Goal: Obtain resource: Download file/media

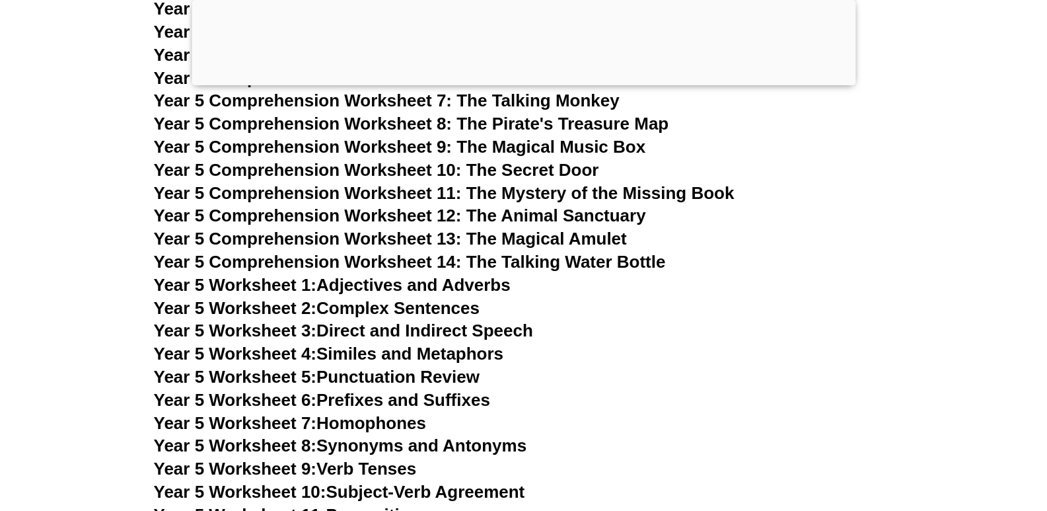
scroll to position [6667, 0]
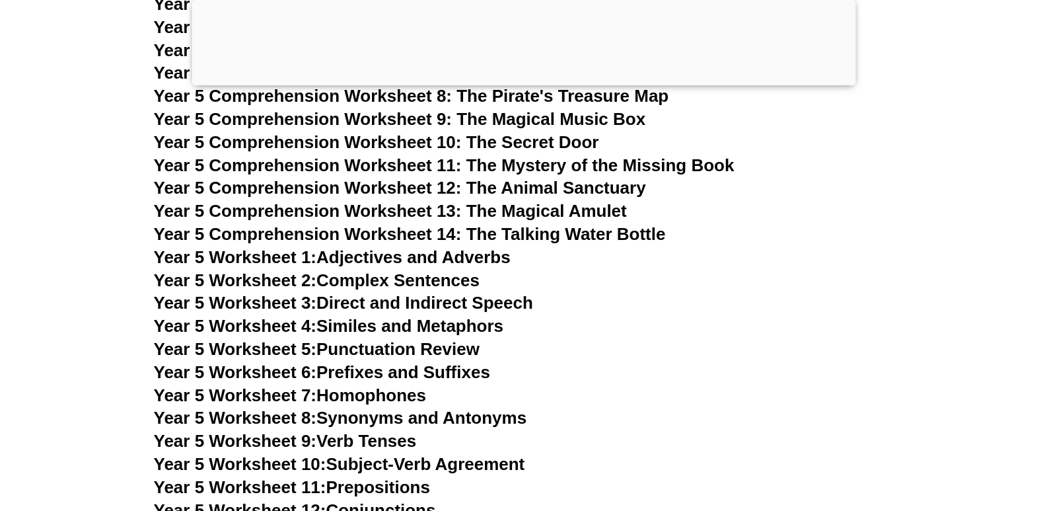
click at [308, 256] on span "Year 5 Worksheet 1:" at bounding box center [235, 257] width 163 height 20
click at [347, 278] on link "Year 5 Worksheet 2: Complex Sentences" at bounding box center [317, 280] width 326 height 20
click at [377, 299] on link "Year 5 Worksheet 3: Direct and Indirect Speech" at bounding box center [343, 303] width 379 height 20
click at [289, 350] on span "Year 5 Worksheet 5:" at bounding box center [235, 349] width 163 height 20
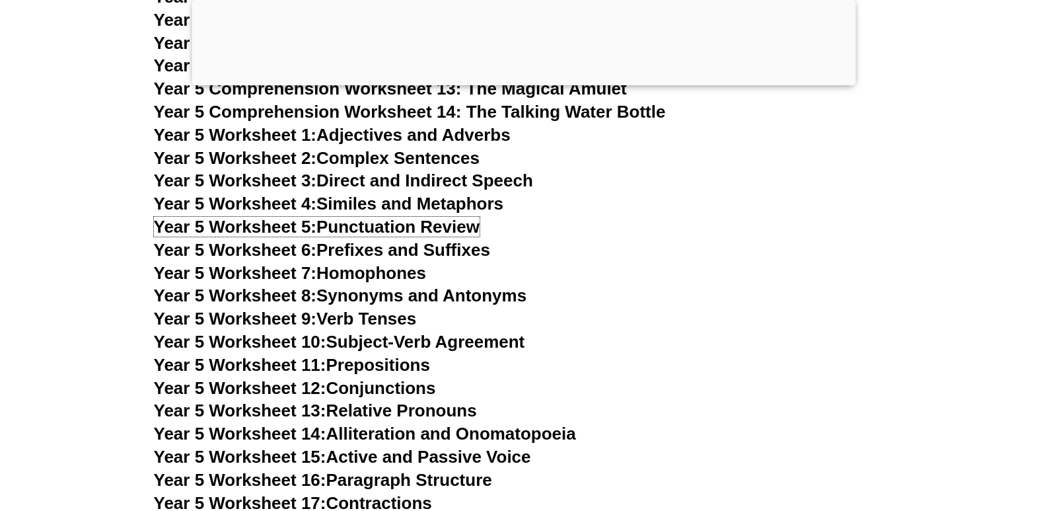
scroll to position [6799, 0]
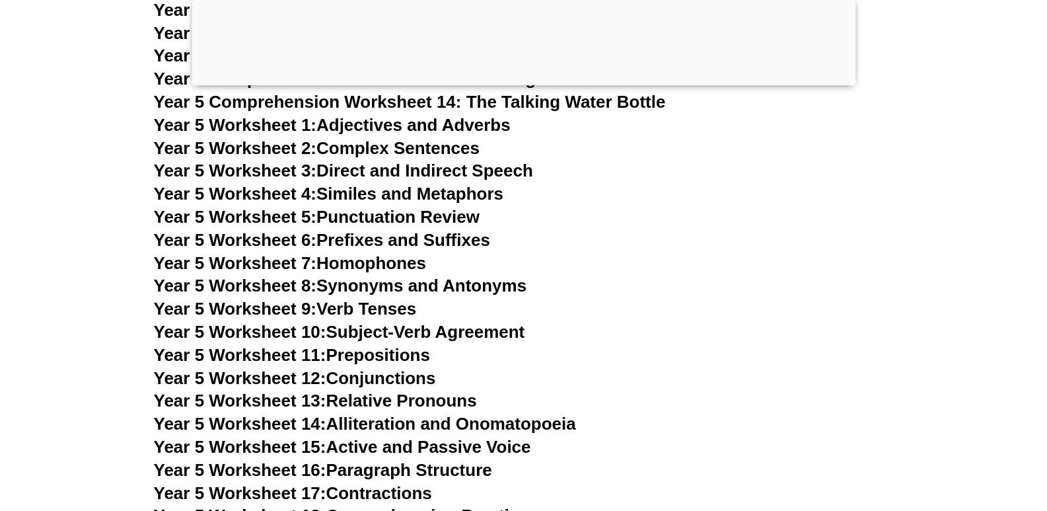
click at [425, 239] on link "Year 5 Worksheet 6: Prefixes and Suffixes" at bounding box center [322, 240] width 336 height 20
click at [348, 261] on link "Year 5 Worksheet 7: Homophones" at bounding box center [290, 263] width 273 height 20
click at [347, 314] on link "Year 5 Worksheet 9: Verb Tenses" at bounding box center [285, 309] width 263 height 20
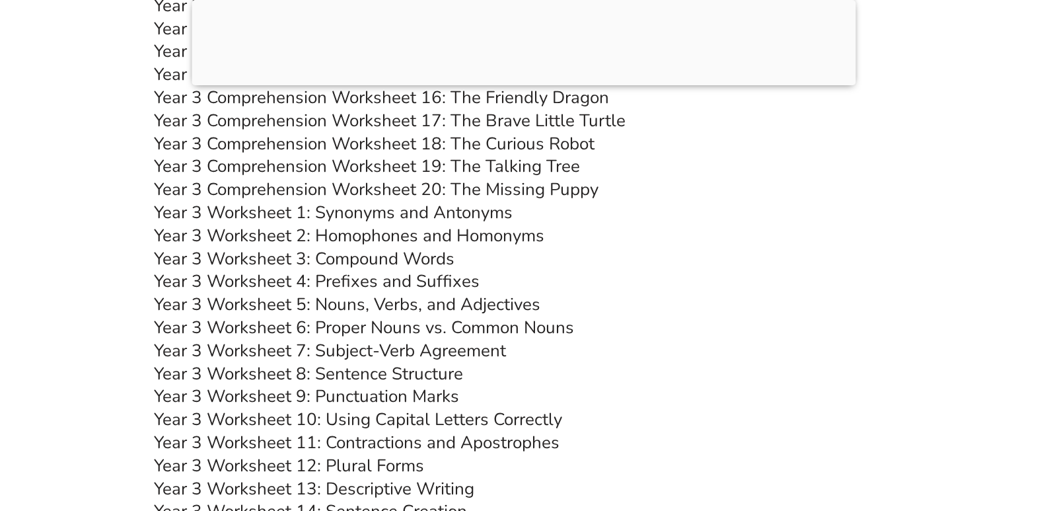
scroll to position [0, 0]
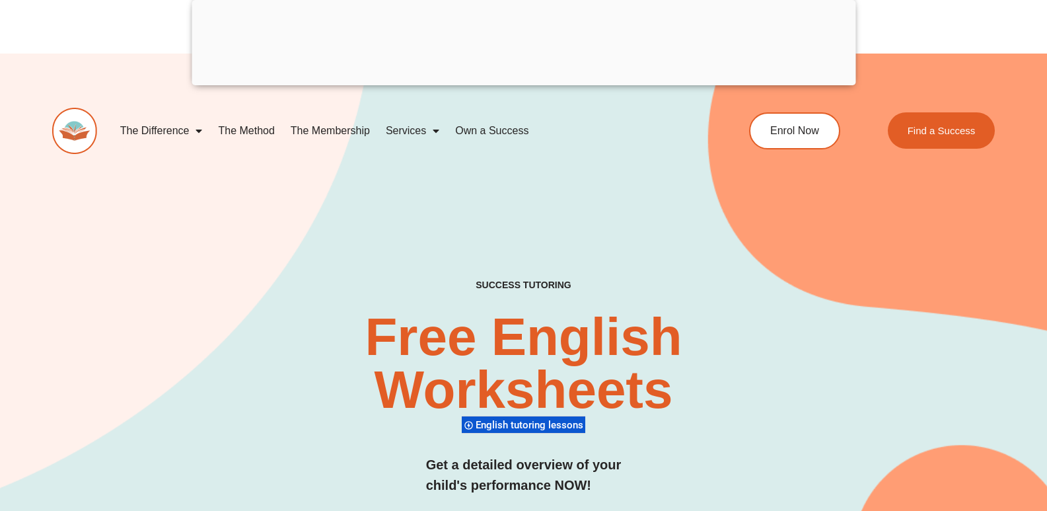
click at [526, 82] on div at bounding box center [524, 82] width 664 height 0
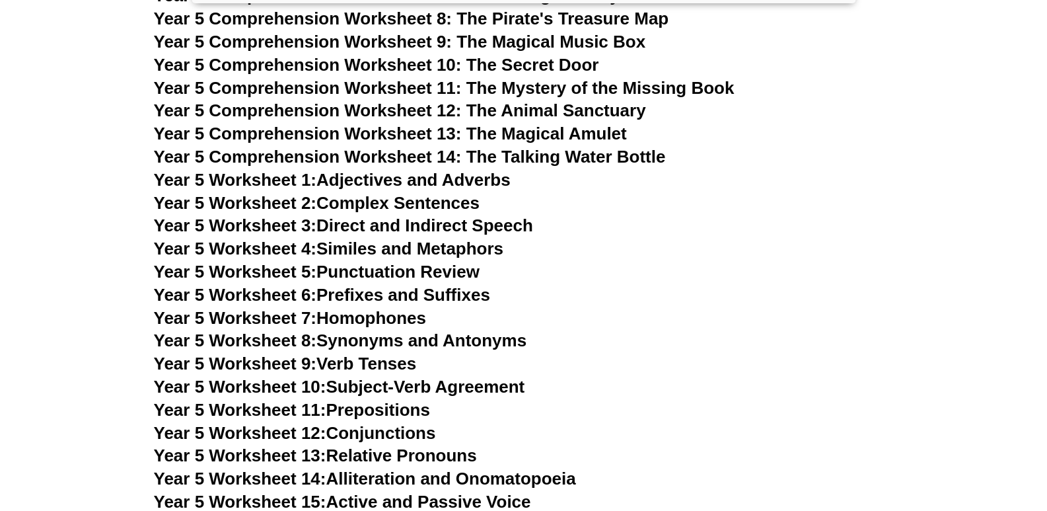
scroll to position [6667, 0]
